Goal: Task Accomplishment & Management: Manage account settings

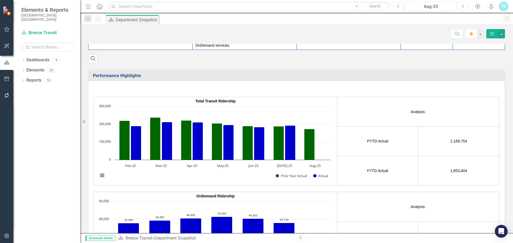
scroll to position [868, 0]
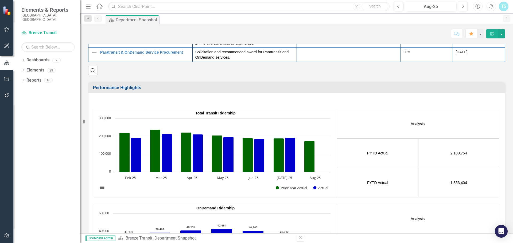
click at [108, 85] on h3 "Performance Highlights" at bounding box center [297, 87] width 409 height 5
click at [429, 120] on td "Analysis:" at bounding box center [418, 123] width 162 height 29
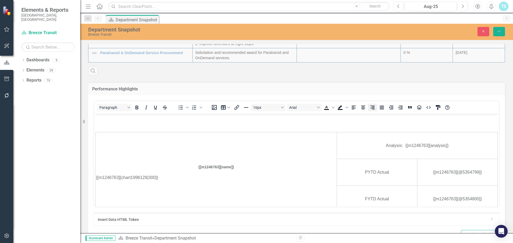
scroll to position [0, 0]
click at [479, 33] on button "Close" at bounding box center [483, 31] width 12 height 9
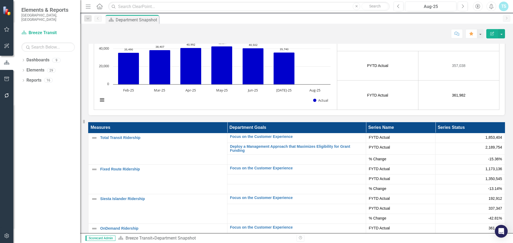
scroll to position [1055, 0]
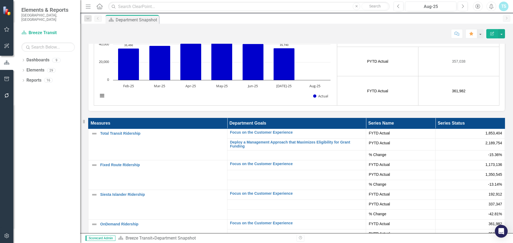
click at [465, 118] on th "Series Status" at bounding box center [469, 123] width 69 height 11
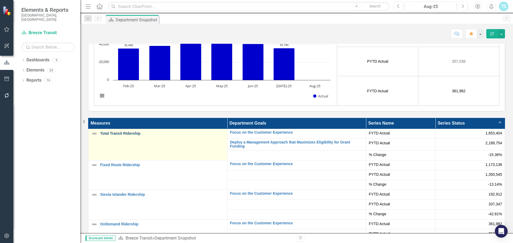
click at [127, 132] on link "Total Transit Ridership" at bounding box center [162, 134] width 124 height 4
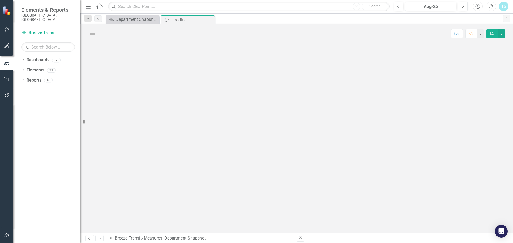
click at [127, 124] on div at bounding box center [296, 139] width 432 height 190
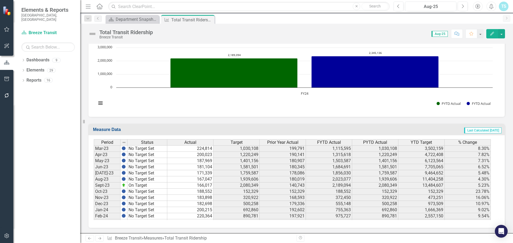
scroll to position [829, 0]
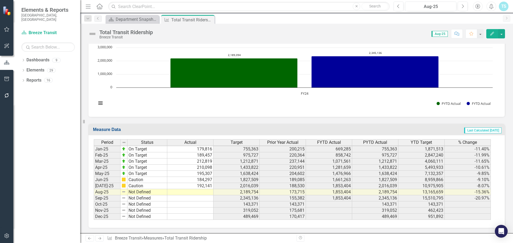
click at [195, 193] on tbody "Aug-23 No Target Set 167,047 1,939,606 180,019 2,023,077 1,939,606 11,404,258 4…" at bounding box center [292, 131] width 397 height 178
click at [195, 193] on td at bounding box center [190, 192] width 46 height 6
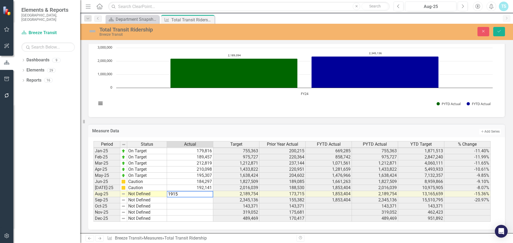
drag, startPoint x: 178, startPoint y: 197, endPoint x: 172, endPoint y: 197, distance: 5.3
click at [172, 197] on textarea "1915" at bounding box center [190, 194] width 46 height 6
click at [208, 187] on td "192,141" at bounding box center [190, 188] width 46 height 6
click at [204, 188] on td "192,141" at bounding box center [190, 188] width 46 height 6
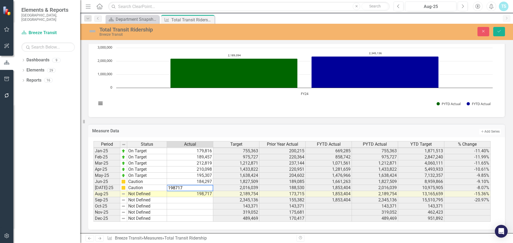
drag, startPoint x: 182, startPoint y: 190, endPoint x: 173, endPoint y: 190, distance: 9.3
click at [173, 190] on textarea "198717" at bounding box center [190, 188] width 46 height 6
type textarea "191518"
click at [188, 203] on td at bounding box center [190, 200] width 46 height 6
click at [157, 194] on td "Not Defined" at bounding box center [147, 194] width 40 height 6
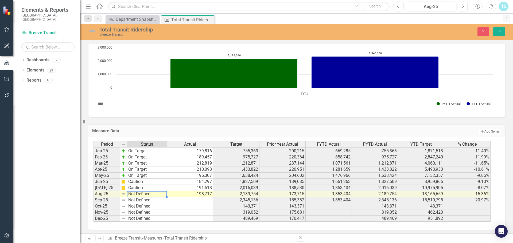
click at [157, 194] on td "Not Defined" at bounding box center [147, 194] width 40 height 6
click at [138, 167] on div "Period Status Actual Target Prior Year Actual FYTD Actual PYTD Actual YTD Targe…" at bounding box center [294, 181] width 402 height 81
click at [496, 33] on icon "Save" at bounding box center [498, 31] width 5 height 4
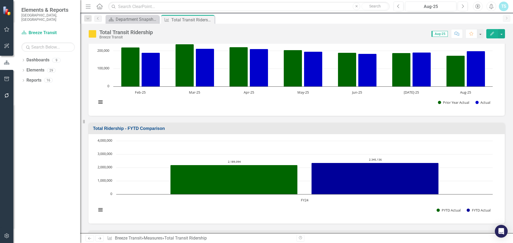
scroll to position [23, 0]
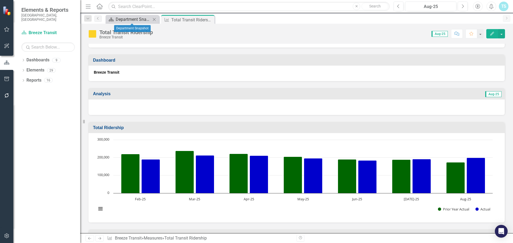
click at [141, 19] on div "Department Snapshot" at bounding box center [133, 19] width 35 height 7
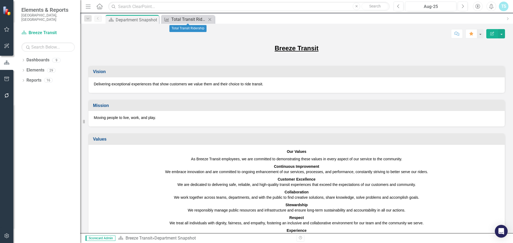
click at [181, 21] on div "Total Transit Ridership" at bounding box center [188, 19] width 35 height 7
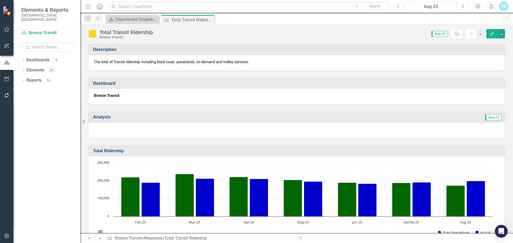
click at [96, 19] on icon "Previous" at bounding box center [98, 18] width 4 height 3
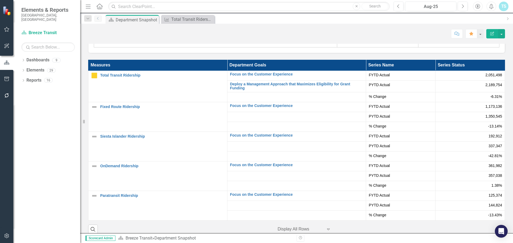
scroll to position [1109, 0]
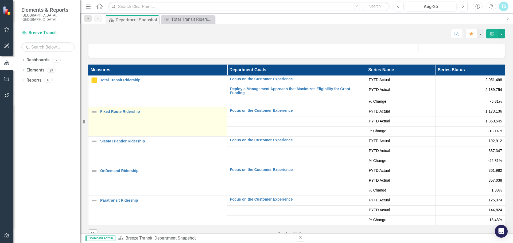
click at [142, 114] on td "Fixed Route Ridership Edit Edit Measure Link Open Element" at bounding box center [157, 122] width 139 height 30
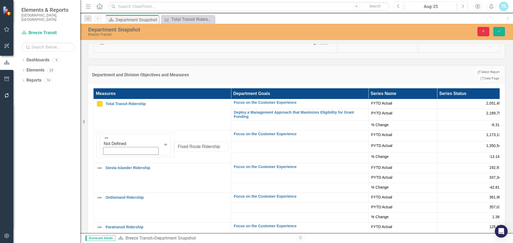
click at [482, 31] on icon "Close" at bounding box center [482, 31] width 5 height 4
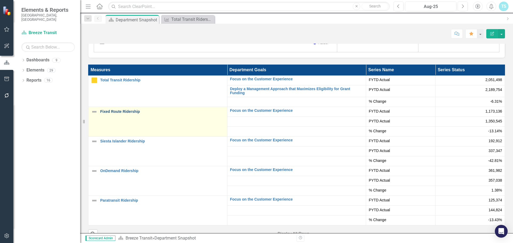
click at [114, 110] on link "Fixed Route Ridership" at bounding box center [162, 112] width 124 height 4
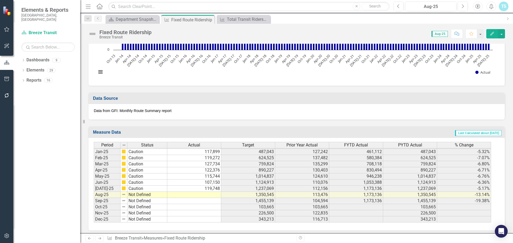
scroll to position [405, 0]
click at [209, 191] on tbody "Dec-23 No Target Set 122,127 336,717 121,550 359,801 336,717 6.86% Jan-24 No Ta…" at bounding box center [292, 146] width 397 height 154
click at [209, 192] on td at bounding box center [194, 195] width 54 height 6
click at [204, 193] on td at bounding box center [194, 195] width 54 height 6
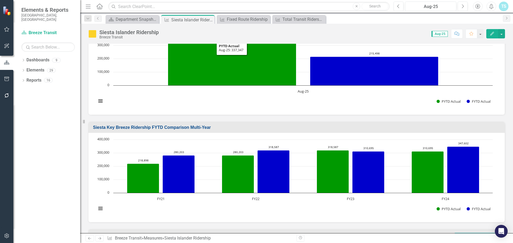
scroll to position [98, 0]
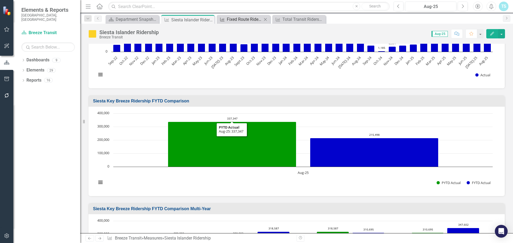
click at [250, 21] on div "Fixed Route Ridership" at bounding box center [244, 19] width 35 height 7
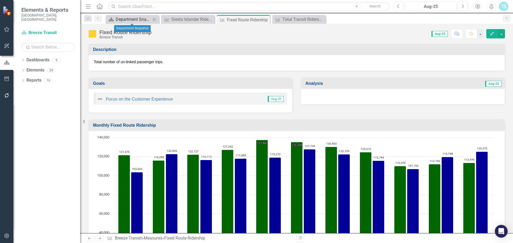
click at [133, 21] on div "Department Snapshot" at bounding box center [133, 19] width 35 height 7
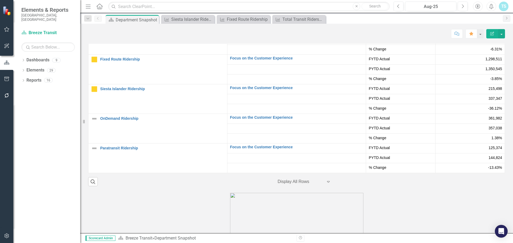
scroll to position [1148, 0]
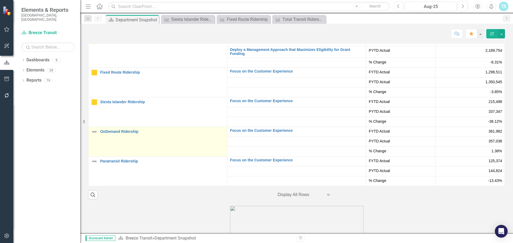
click at [121, 127] on td "OnDemand Ridership Edit Edit Measure Link Open Element" at bounding box center [157, 142] width 139 height 30
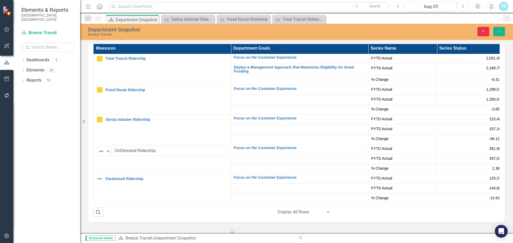
click at [482, 30] on icon "Close" at bounding box center [482, 31] width 5 height 4
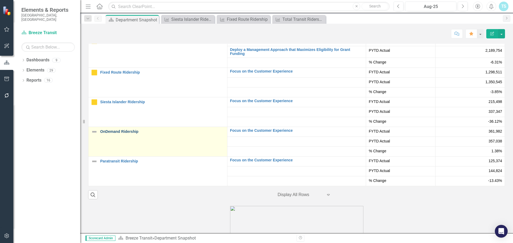
click at [114, 130] on link "OnDemand Ridership" at bounding box center [162, 132] width 124 height 4
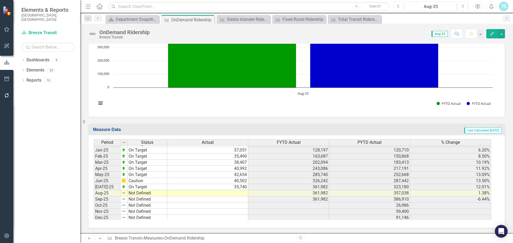
scroll to position [829, 0]
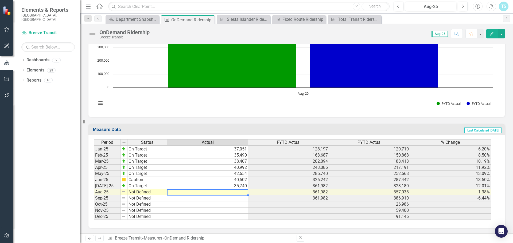
click at [224, 191] on td at bounding box center [207, 192] width 81 height 6
click at [94, 196] on div "Period Status Actual FYTD Actual PYTD Actual % Change Dec-23 No Target Set 29,3…" at bounding box center [94, 140] width 0 height 160
click at [223, 194] on td at bounding box center [207, 192] width 81 height 6
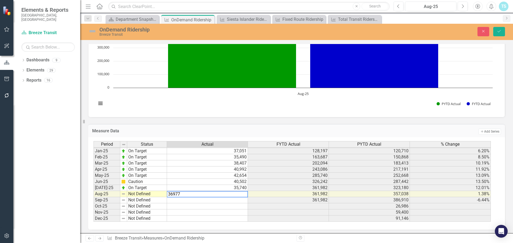
type textarea "36977"
click at [144, 195] on td "Not Defined" at bounding box center [147, 194] width 40 height 6
click at [141, 194] on td "Not Defined" at bounding box center [147, 194] width 40 height 6
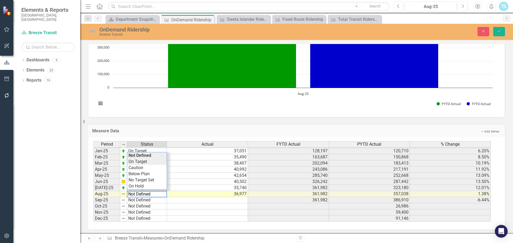
type textarea "On Target"
click at [142, 162] on div "Period Status Actual FYTD Actual PYTD Actual % Change Dec-23 No Target Set 29,3…" at bounding box center [294, 181] width 402 height 81
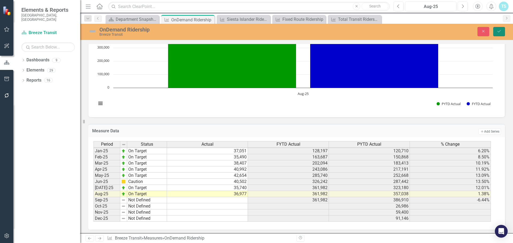
click at [498, 33] on icon "Save" at bounding box center [498, 31] width 5 height 4
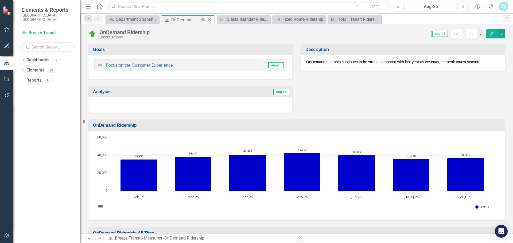
click at [210, 19] on icon at bounding box center [209, 19] width 3 height 3
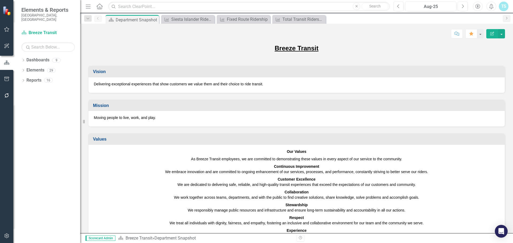
click at [0, 0] on icon at bounding box center [0, 0] width 0 height 0
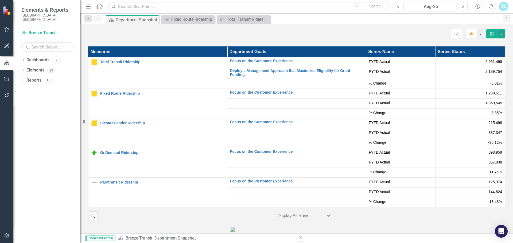
scroll to position [1148, 0]
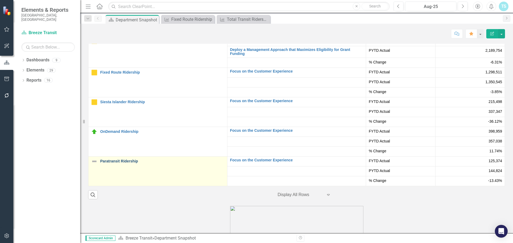
click at [131, 159] on link "Paratransit Ridership" at bounding box center [162, 161] width 124 height 4
